Goal: Task Accomplishment & Management: Use online tool/utility

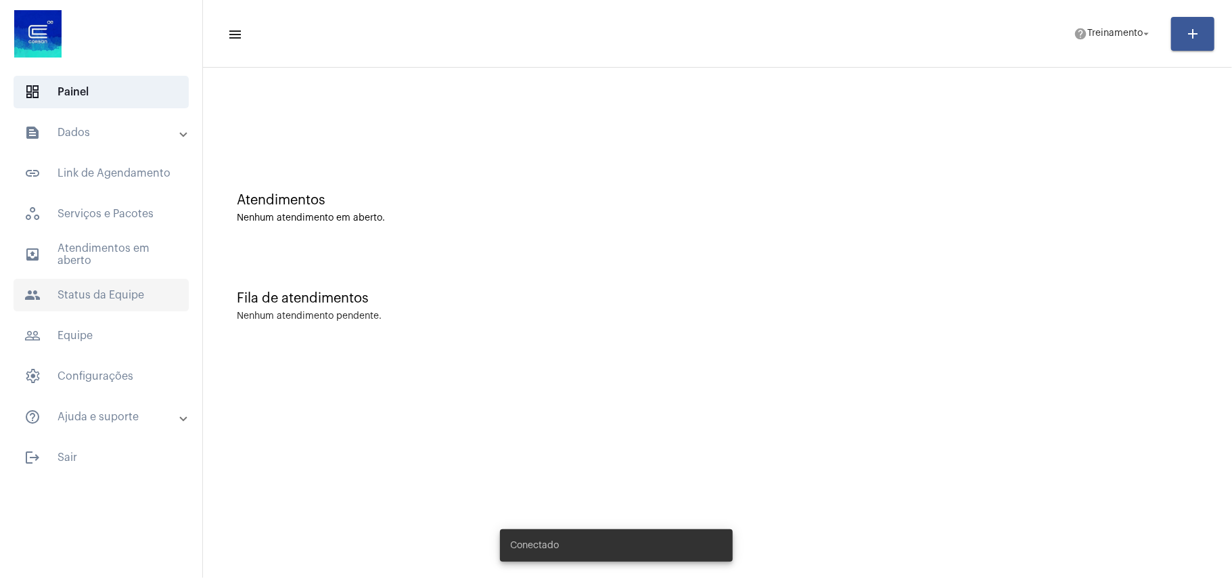
click at [84, 298] on span "people Status da Equipe" at bounding box center [101, 295] width 175 height 32
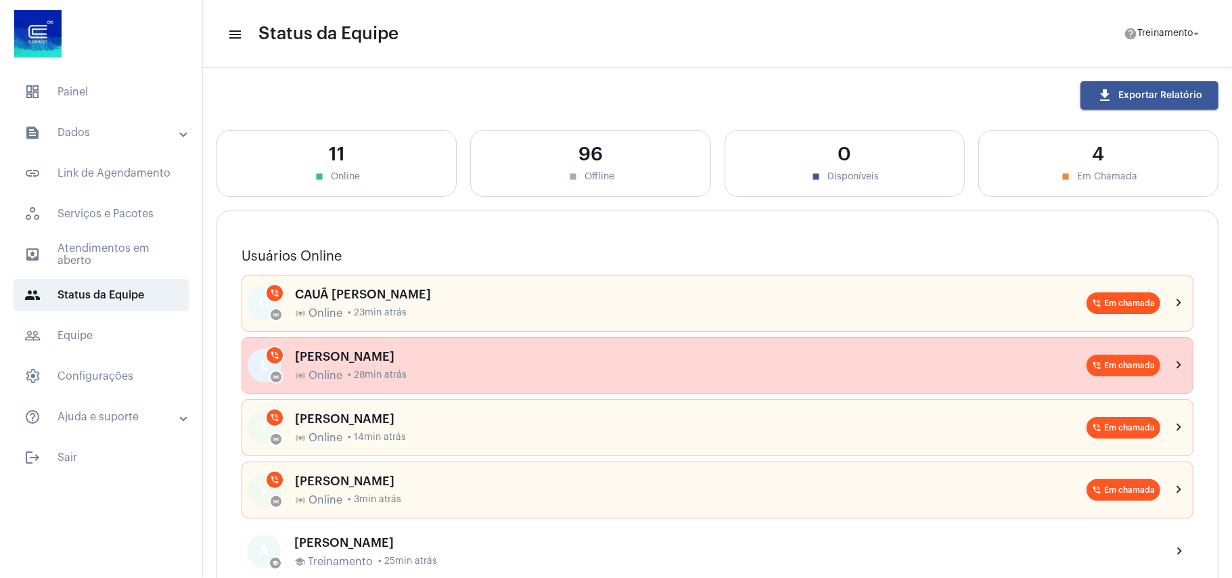
scroll to position [90, 0]
